Goal: Obtain resource: Obtain resource

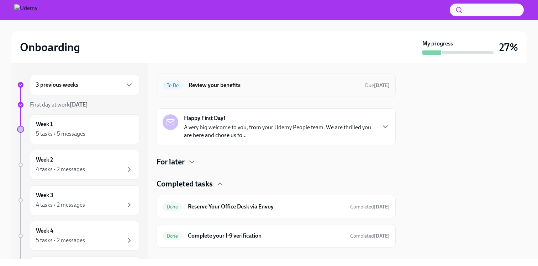
scroll to position [25, 0]
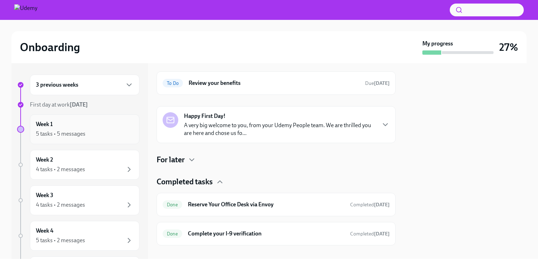
click at [108, 129] on div "Week 1 5 tasks • 5 messages" at bounding box center [84, 130] width 97 height 18
click at [83, 127] on div "Week 1 5 tasks • 5 messages" at bounding box center [84, 130] width 97 height 18
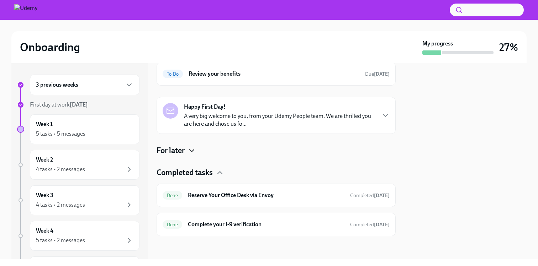
click at [191, 152] on icon "button" at bounding box center [191, 151] width 9 height 9
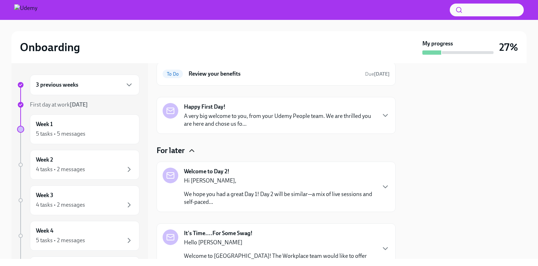
click at [215, 173] on strong "Welcome to Day 2!" at bounding box center [207, 172] width 46 height 8
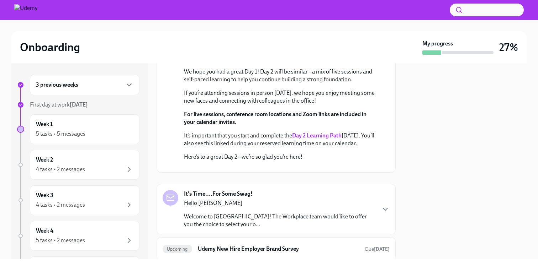
scroll to position [179, 0]
click at [307, 134] on strong "Day 2 Learning Path" at bounding box center [316, 135] width 49 height 7
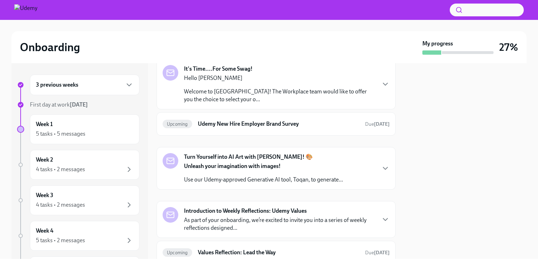
scroll to position [330, 0]
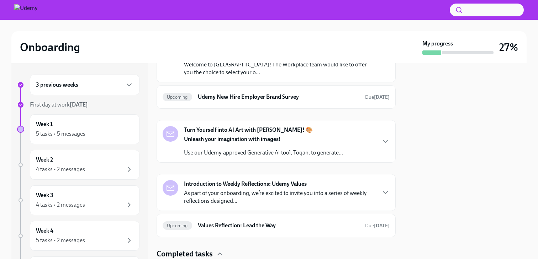
click at [291, 76] on p "Welcome to [GEOGRAPHIC_DATA]! The Workplace team would like to offer you the ch…" at bounding box center [279, 69] width 191 height 16
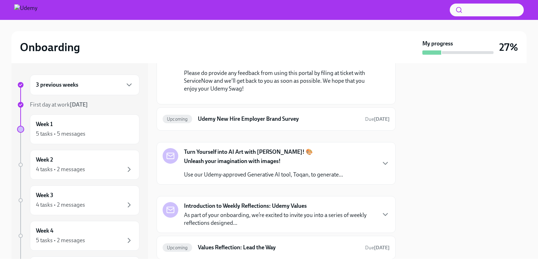
scroll to position [476, 0]
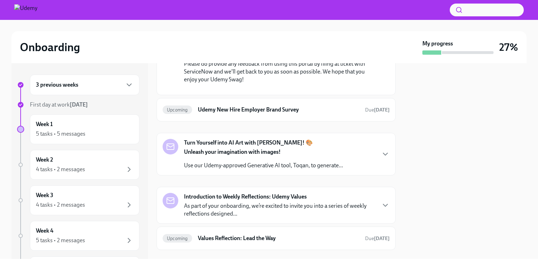
scroll to position [483, 0]
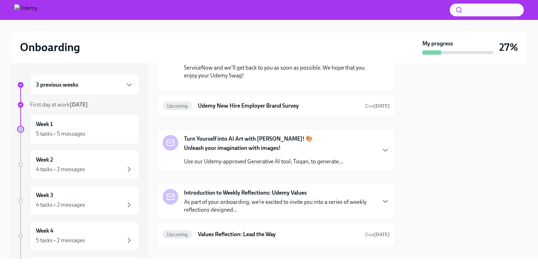
drag, startPoint x: 330, startPoint y: 138, endPoint x: 300, endPoint y: 138, distance: 31.0
copy p "SIEHNI35TK"
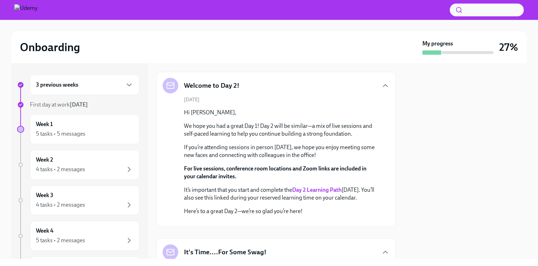
scroll to position [118, 0]
